Goal: Communication & Community: Answer question/provide support

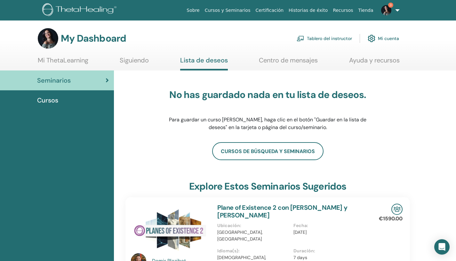
click at [67, 61] on link "Mi ThetaLearning" at bounding box center [63, 62] width 51 height 12
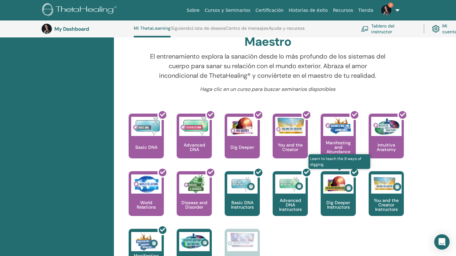
scroll to position [213, 0]
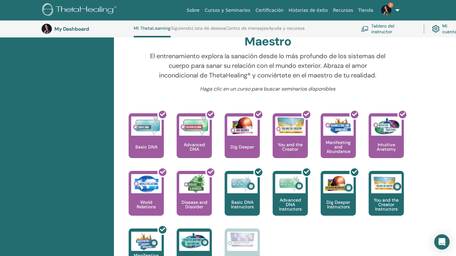
click at [383, 11] on img at bounding box center [386, 10] width 10 height 10
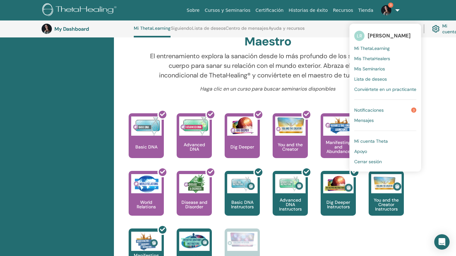
click at [381, 109] on span "Notificaciones" at bounding box center [369, 110] width 29 height 6
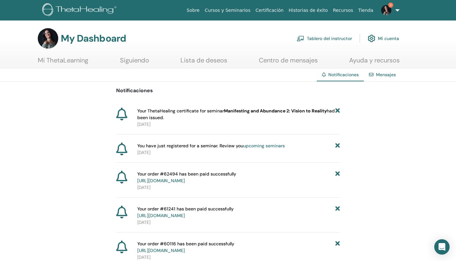
click at [278, 11] on link "Certificación" at bounding box center [269, 10] width 33 height 12
click at [58, 60] on link "Mi ThetaLearning" at bounding box center [63, 62] width 51 height 12
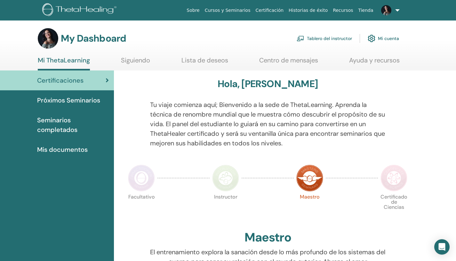
click at [64, 121] on span "Seminarios completados" at bounding box center [73, 124] width 72 height 19
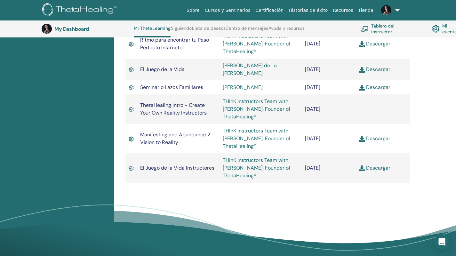
scroll to position [704, 0]
click at [363, 169] on img at bounding box center [362, 169] width 6 height 6
click at [362, 142] on img at bounding box center [362, 139] width 6 height 6
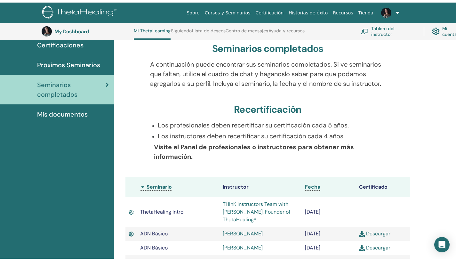
scroll to position [0, 0]
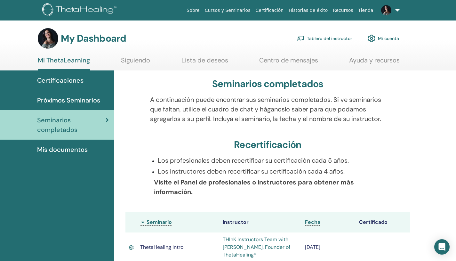
click at [91, 98] on span "Próximos Seminarios" at bounding box center [68, 100] width 63 height 10
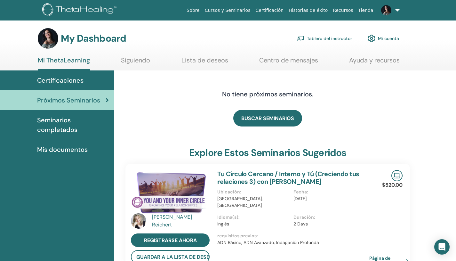
click at [208, 61] on link "Lista de deseos" at bounding box center [205, 62] width 47 height 12
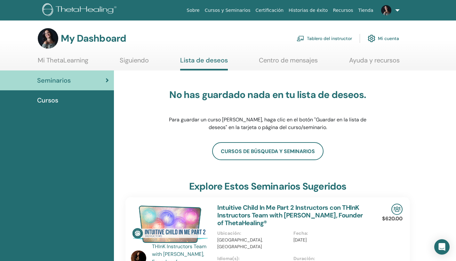
click at [273, 61] on link "Centro de mensajes" at bounding box center [288, 62] width 59 height 12
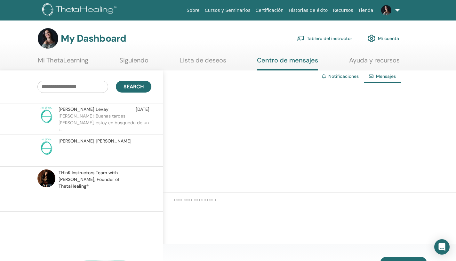
click at [84, 117] on p "Márta Helga: Buenas tardes Lorena, estoy en busqueda de un i..." at bounding box center [105, 122] width 93 height 19
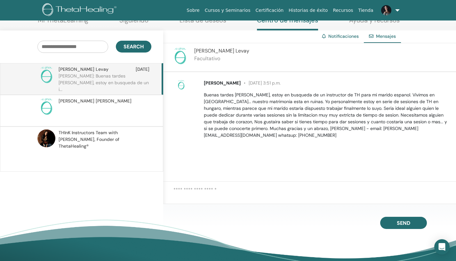
scroll to position [44, 0]
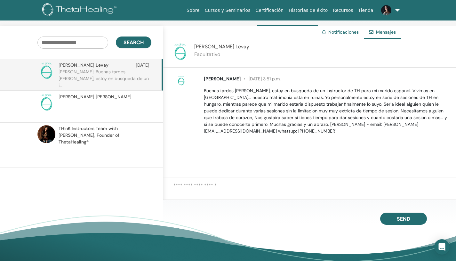
click at [128, 106] on p at bounding box center [105, 109] width 93 height 19
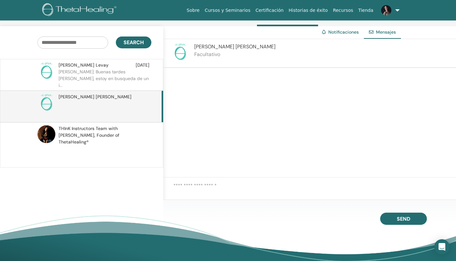
click at [124, 77] on p "Márta Helga: Buenas tardes Lorena, estoy en busqueda de un i..." at bounding box center [105, 78] width 93 height 19
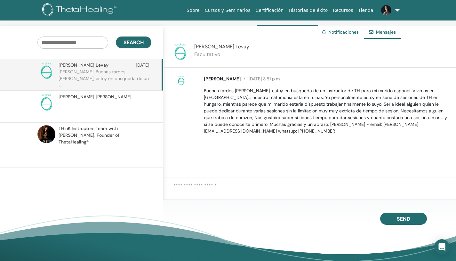
click at [112, 131] on span "THInK Instructors Team with Vianna Stibal, Founder of ThetaHealing®" at bounding box center [104, 135] width 91 height 20
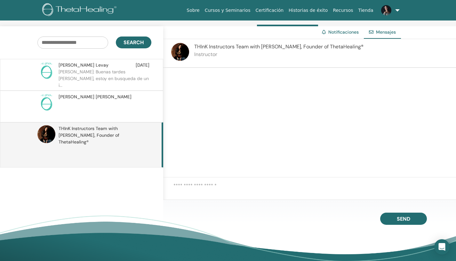
click at [114, 102] on p at bounding box center [105, 109] width 93 height 19
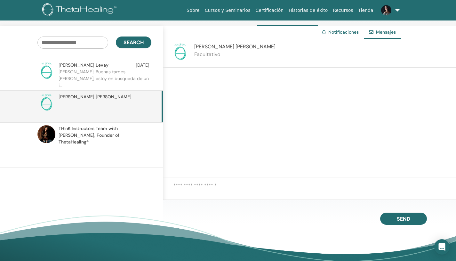
click at [126, 69] on p "Márta Helga: Buenas tardes Lorena, estoy en busqueda de un i..." at bounding box center [105, 78] width 93 height 19
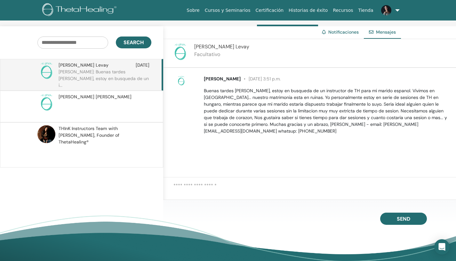
click at [234, 10] on link "Cursos y Seminarios" at bounding box center [227, 10] width 51 height 12
